Goal: Information Seeking & Learning: Learn about a topic

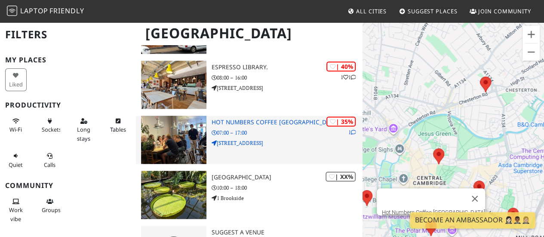
scroll to position [338, 0]
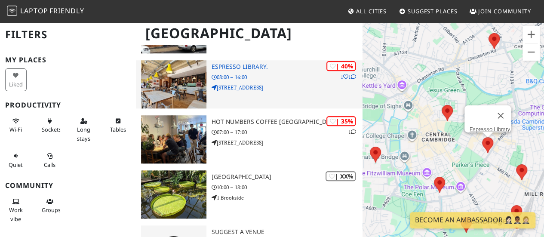
click at [267, 83] on p "[STREET_ADDRESS]" at bounding box center [287, 87] width 151 height 8
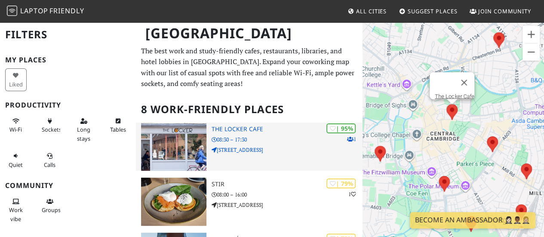
drag, startPoint x: 0, startPoint y: 0, endPoint x: 260, endPoint y: 133, distance: 292.3
click at [260, 133] on div "| 95% 1 The Locker Cafe 08:30 – 17:30 54 King Street" at bounding box center [287, 147] width 151 height 48
